Goal: Navigation & Orientation: Find specific page/section

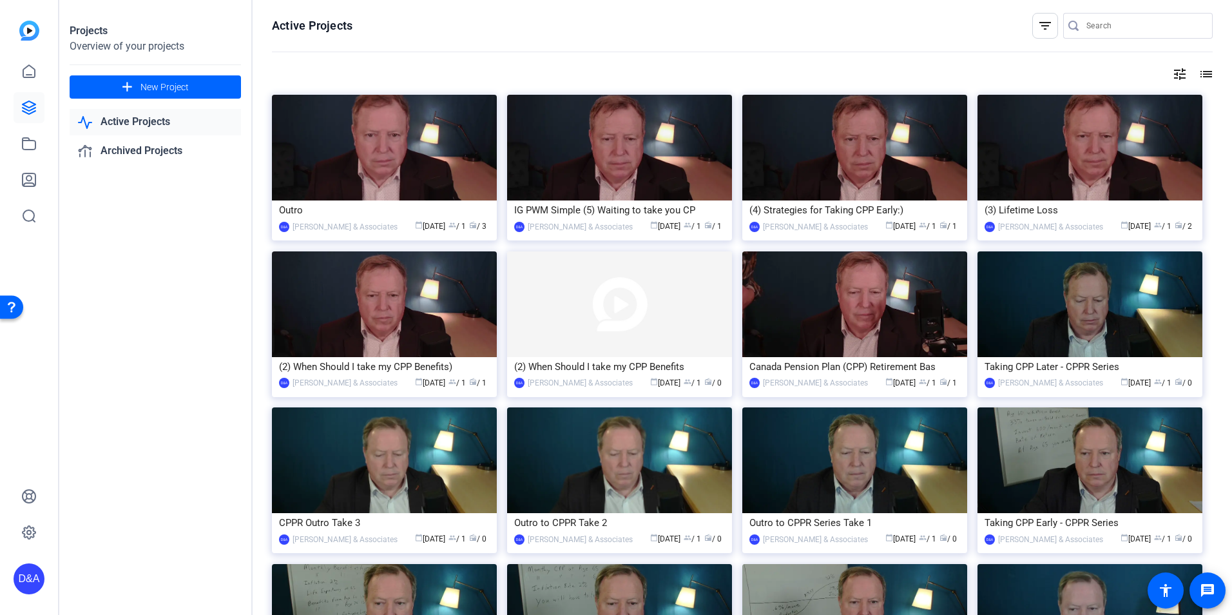
click at [197, 513] on div "Projects Overview of your projects add New Project Active Projects Archived Pro…" at bounding box center [155, 307] width 193 height 615
